Goal: Find specific page/section: Find specific page/section

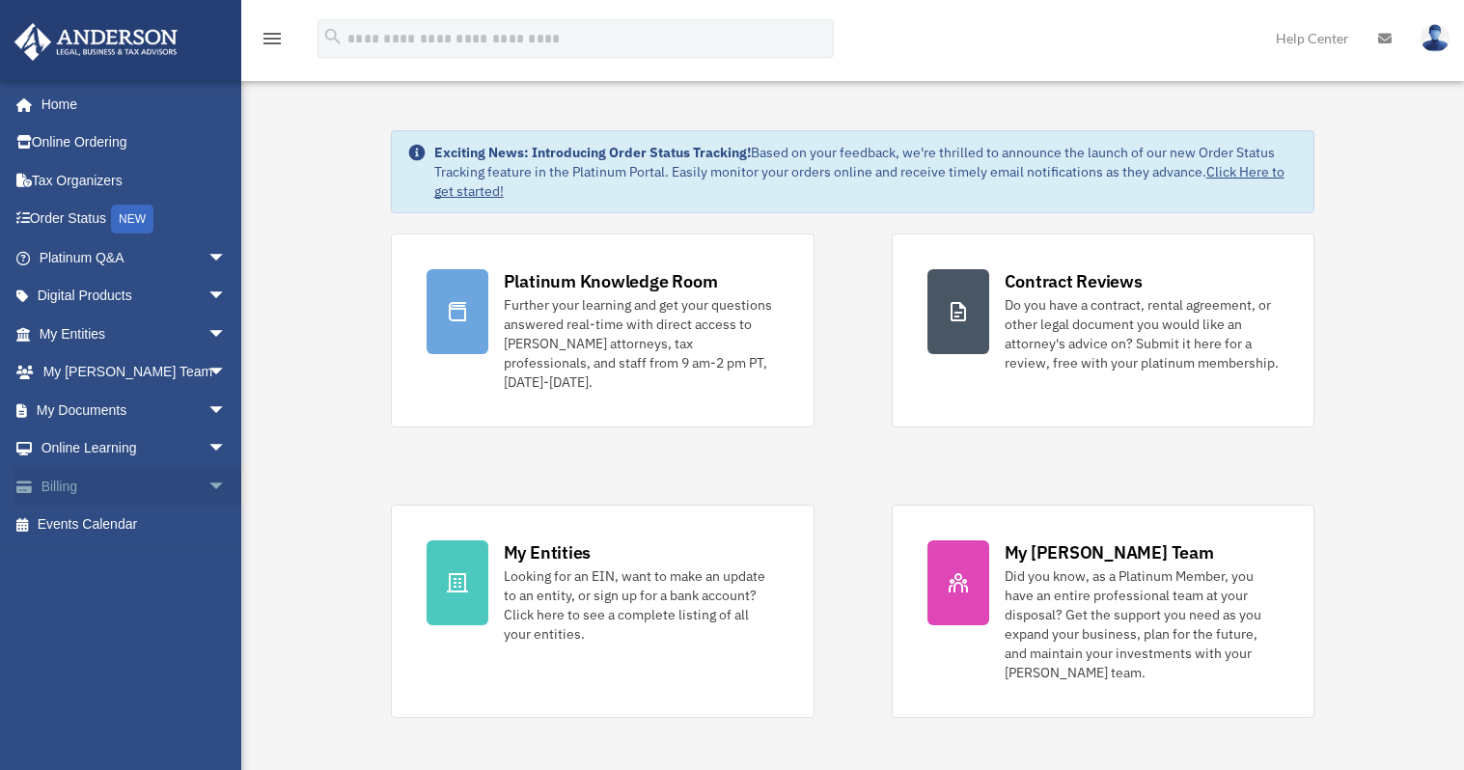
click at [208, 479] on span "arrow_drop_down" at bounding box center [227, 487] width 39 height 40
click at [125, 518] on link "$ Open Invoices" at bounding box center [141, 526] width 229 height 40
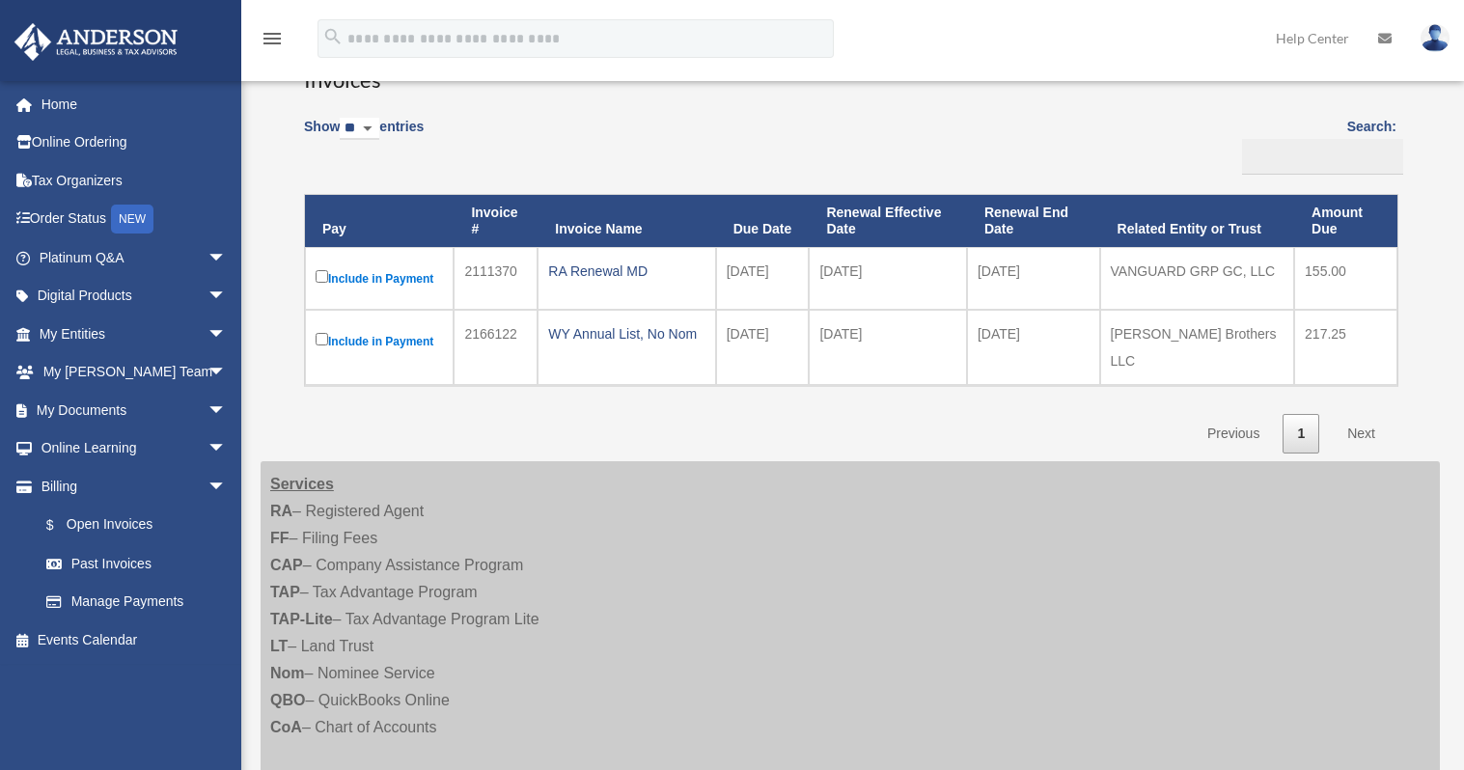
scroll to position [193, 0]
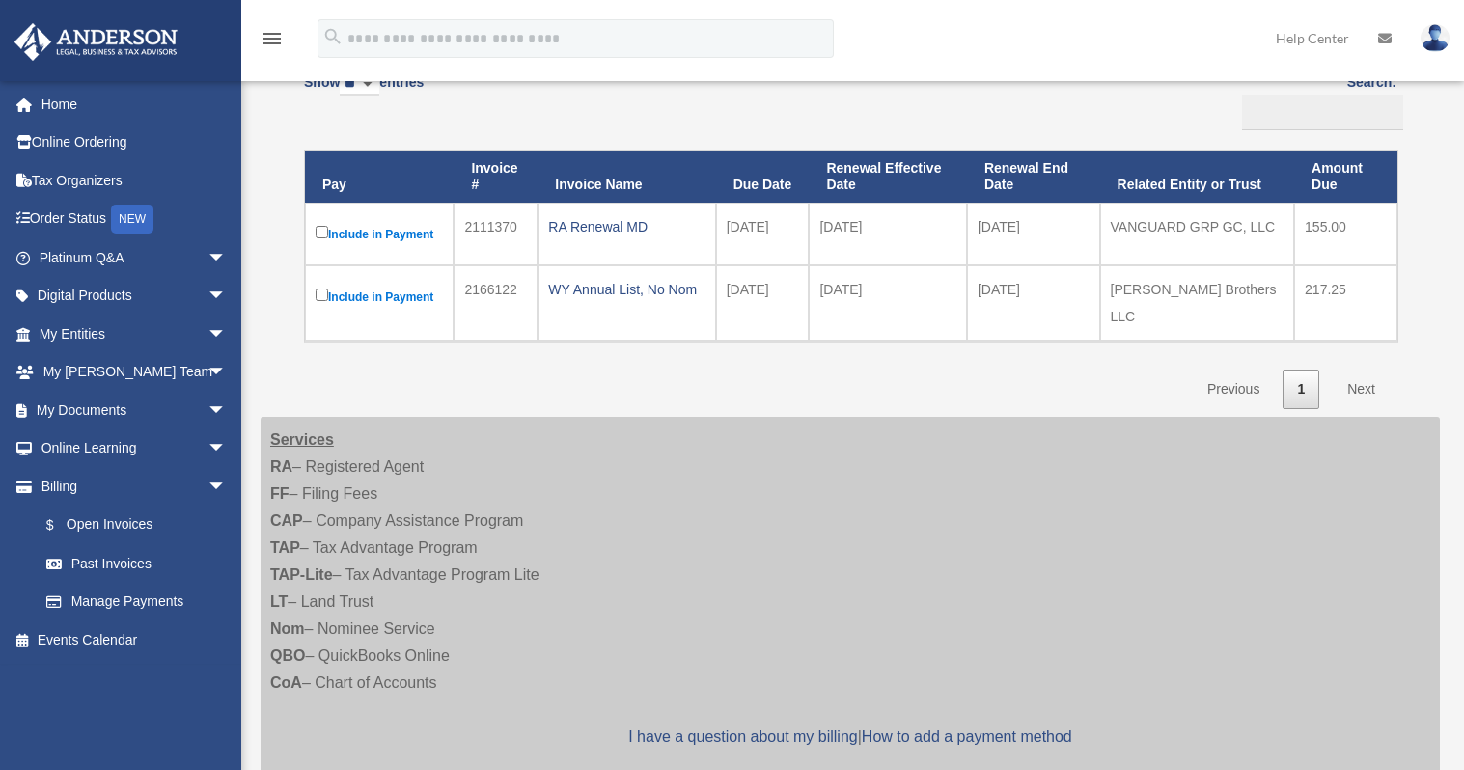
click at [1435, 39] on img at bounding box center [1435, 38] width 29 height 28
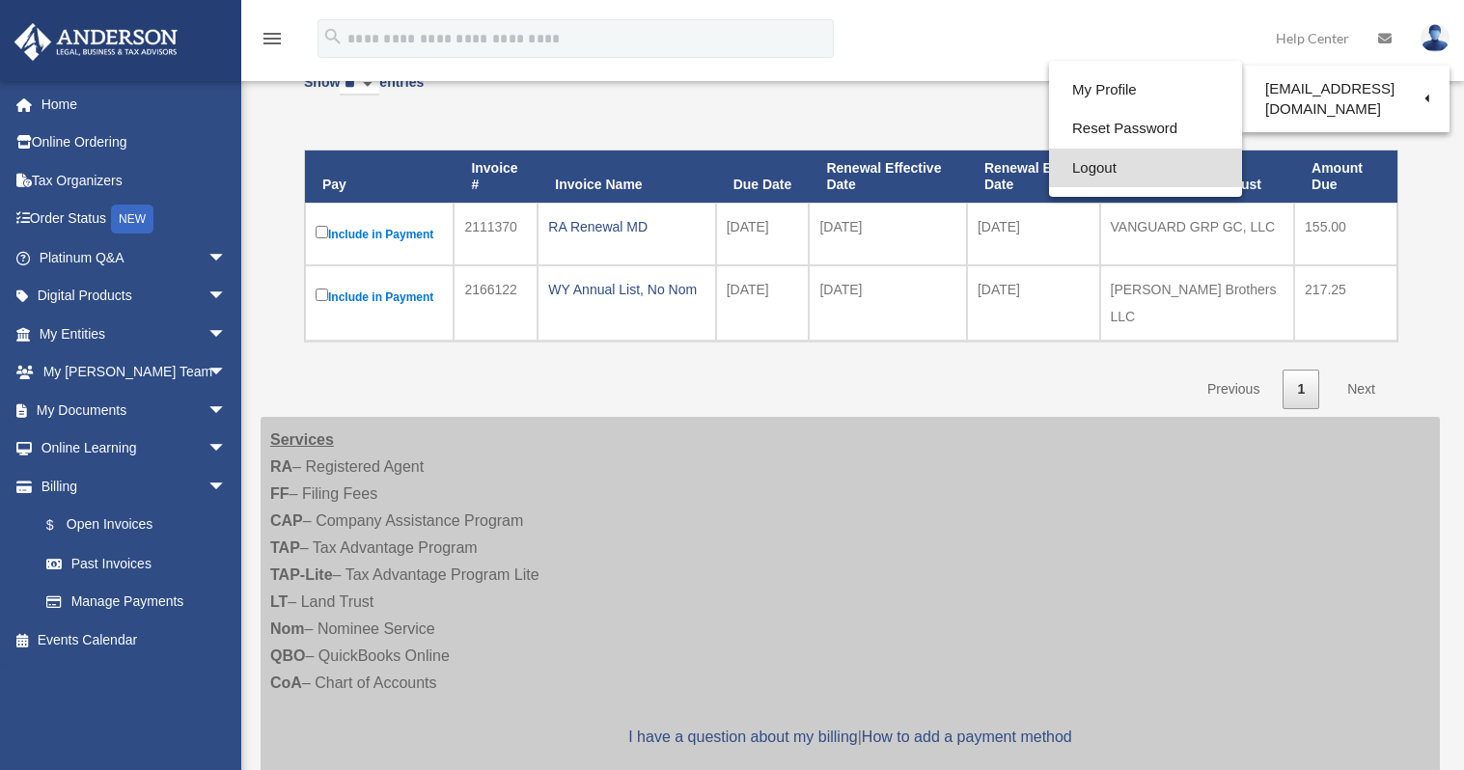
drag, startPoint x: 1079, startPoint y: 165, endPoint x: 1057, endPoint y: 166, distance: 22.2
click at [1057, 166] on link "Logout" at bounding box center [1145, 169] width 193 height 40
